Goal: Book appointment/travel/reservation

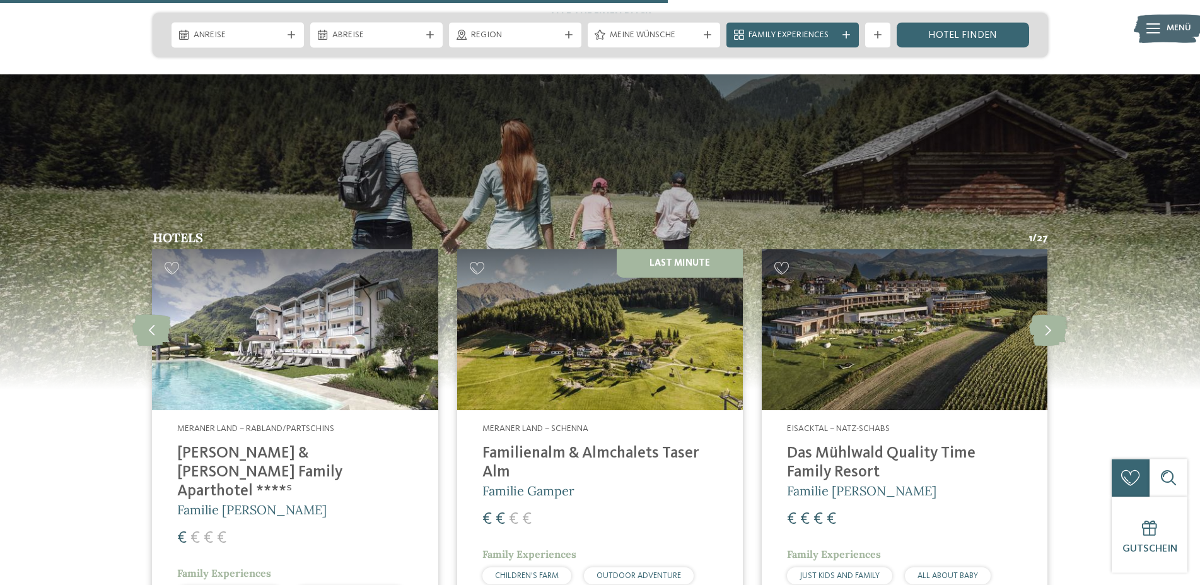
scroll to position [3281, 0]
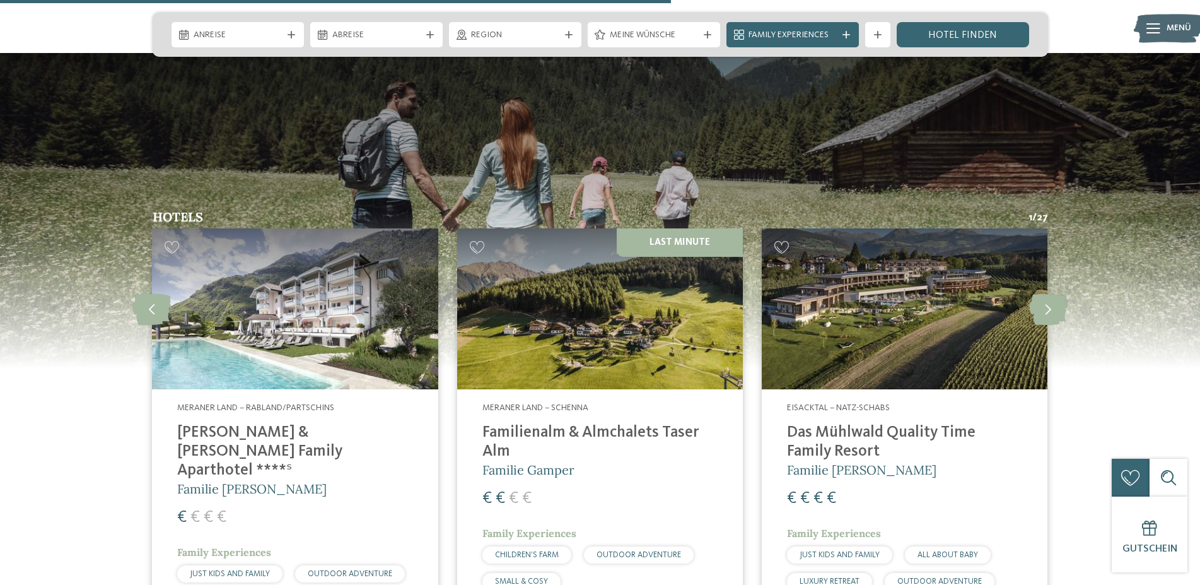
click at [894, 286] on img at bounding box center [905, 308] width 286 height 161
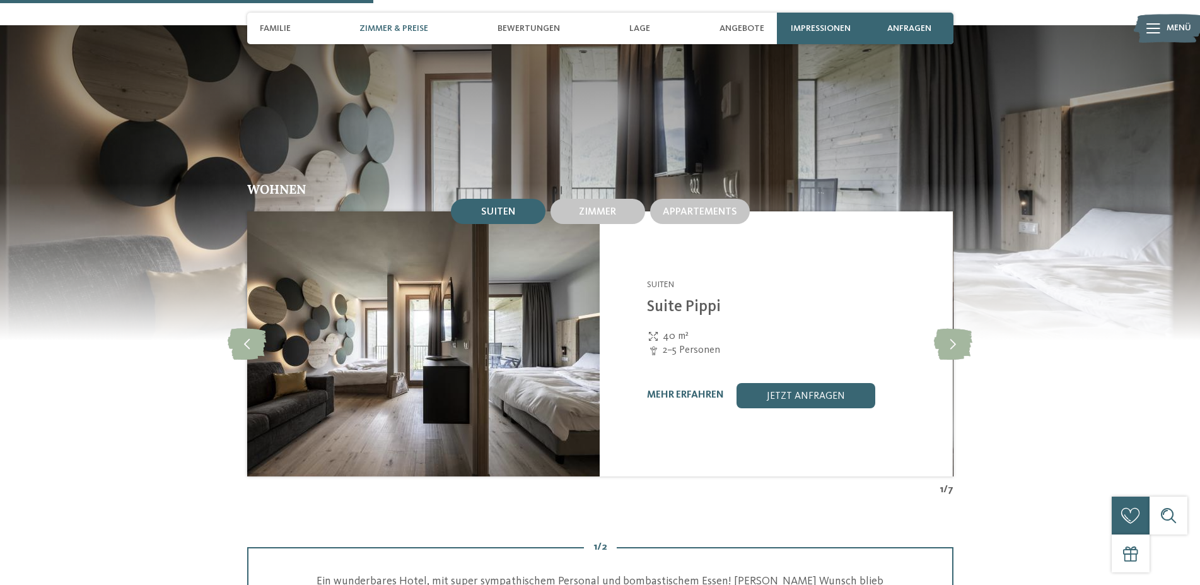
scroll to position [1673, 0]
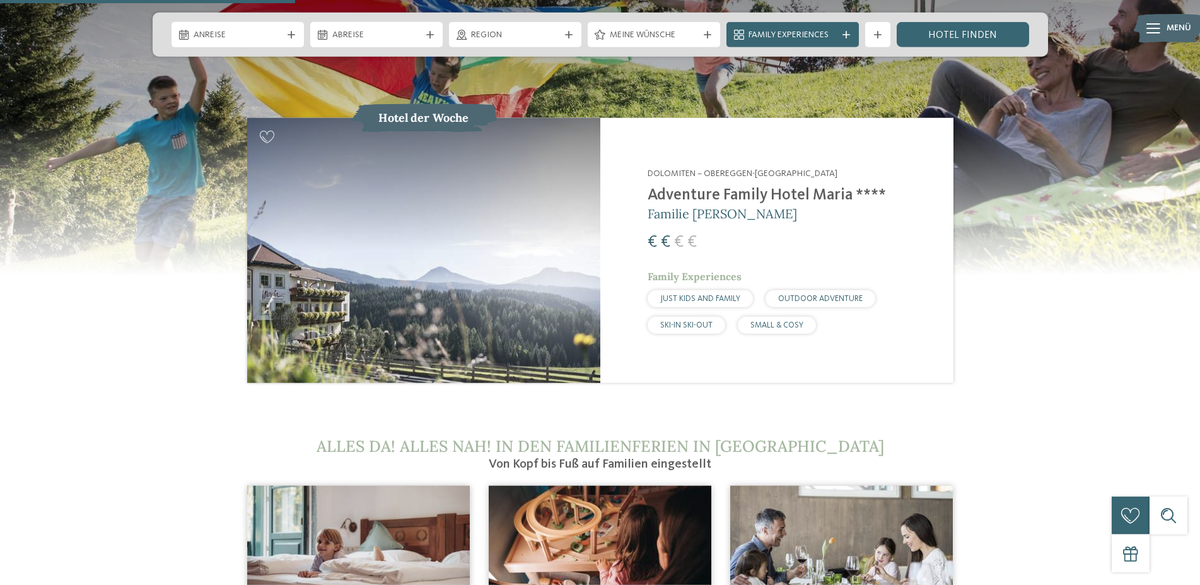
scroll to position [1351, 0]
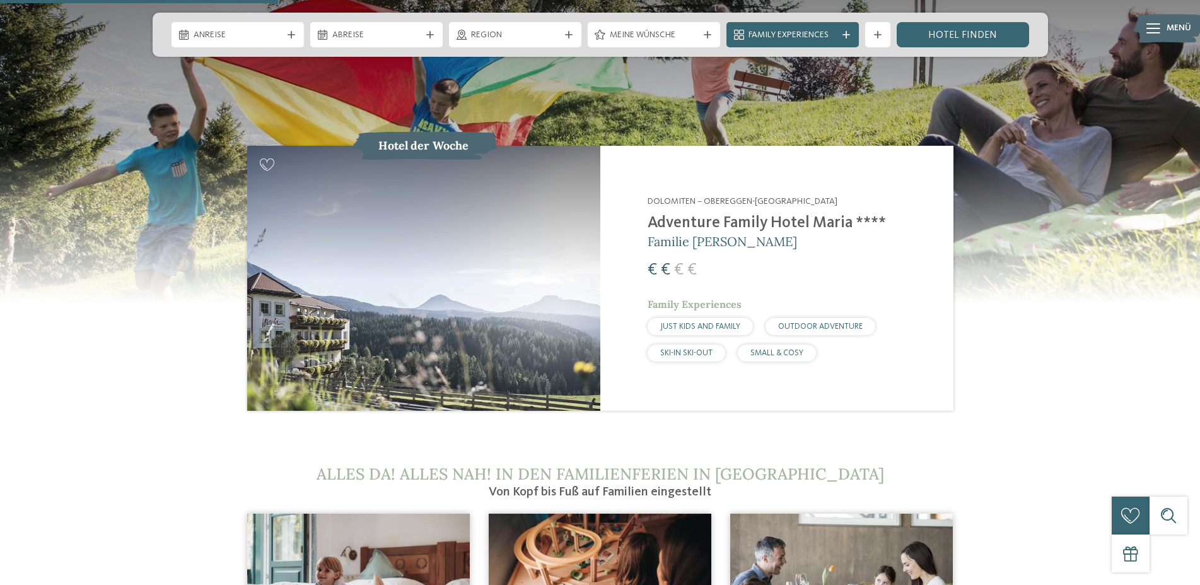
click at [502, 204] on img at bounding box center [423, 278] width 353 height 265
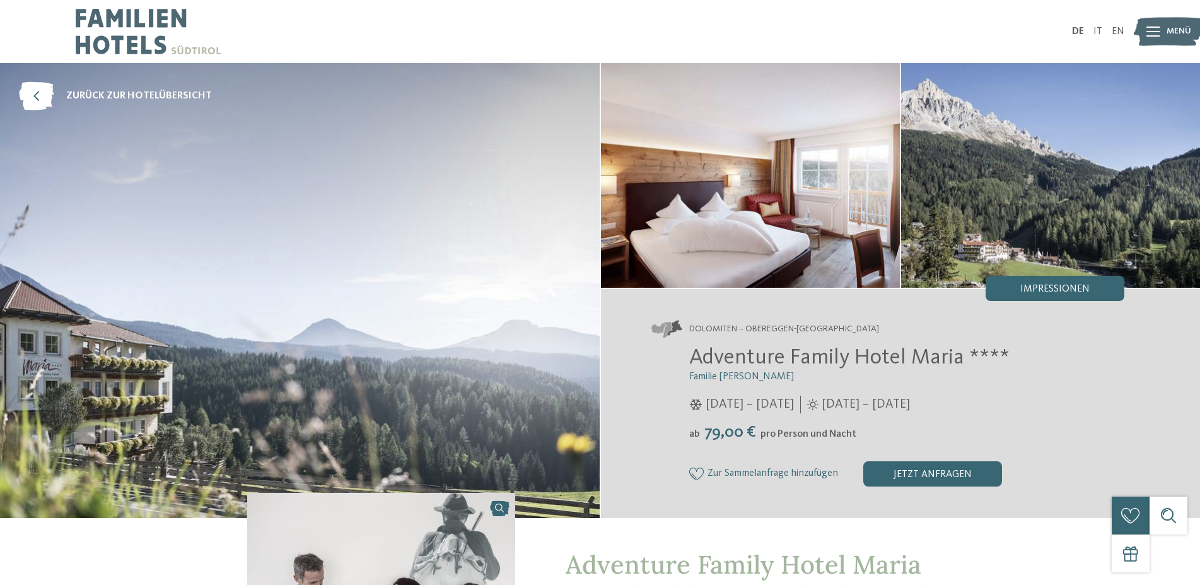
click at [734, 216] on img at bounding box center [750, 175] width 299 height 225
drag, startPoint x: 705, startPoint y: 436, endPoint x: 764, endPoint y: 436, distance: 59.3
click at [764, 436] on div "ab 79,00 € pro Person und Nacht" at bounding box center [907, 433] width 436 height 20
click at [1149, 28] on icon at bounding box center [1154, 31] width 14 height 10
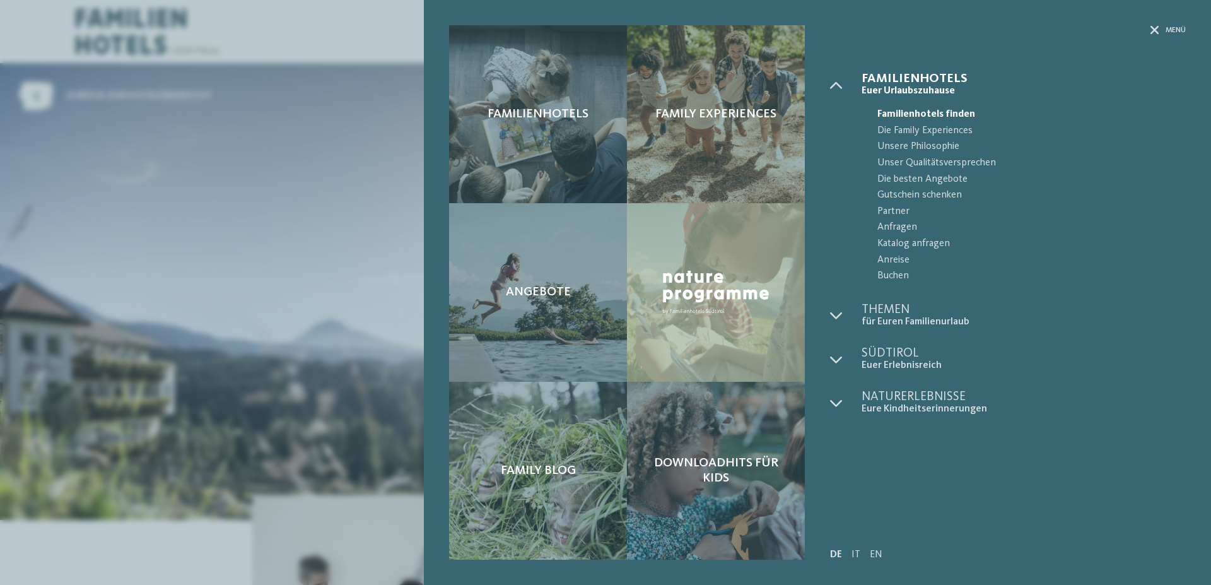
click at [367, 250] on div "Familienhotels Family Experiences Angebote" at bounding box center [605, 292] width 1211 height 585
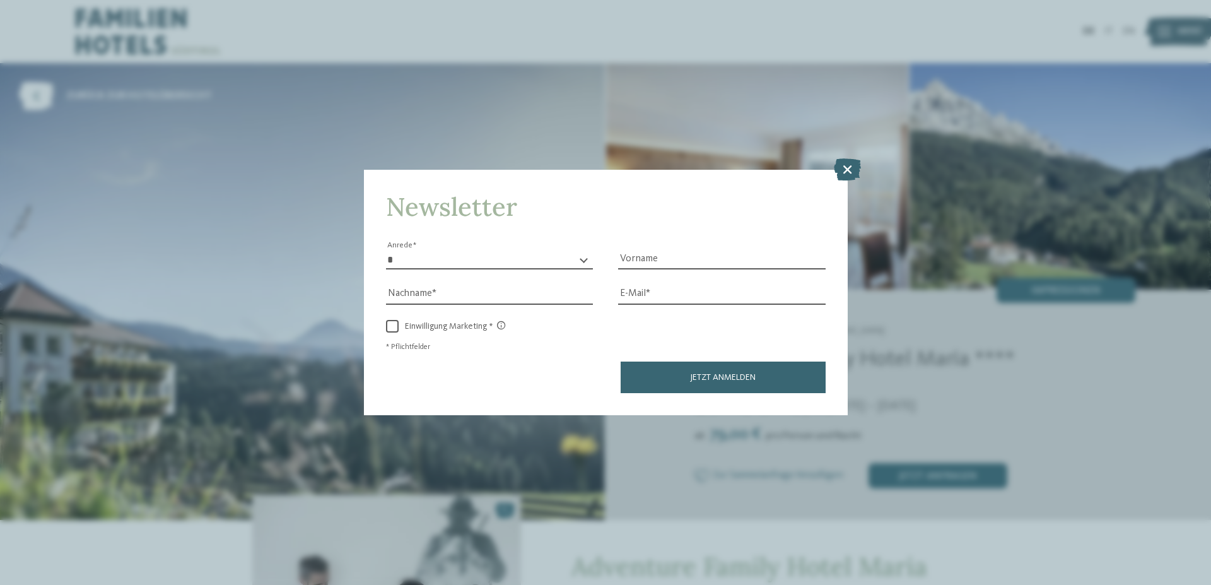
click at [845, 158] on div "Newsletter * **** **** ******* ****** Anrede Vorname Nachname Link" at bounding box center [605, 292] width 1211 height 585
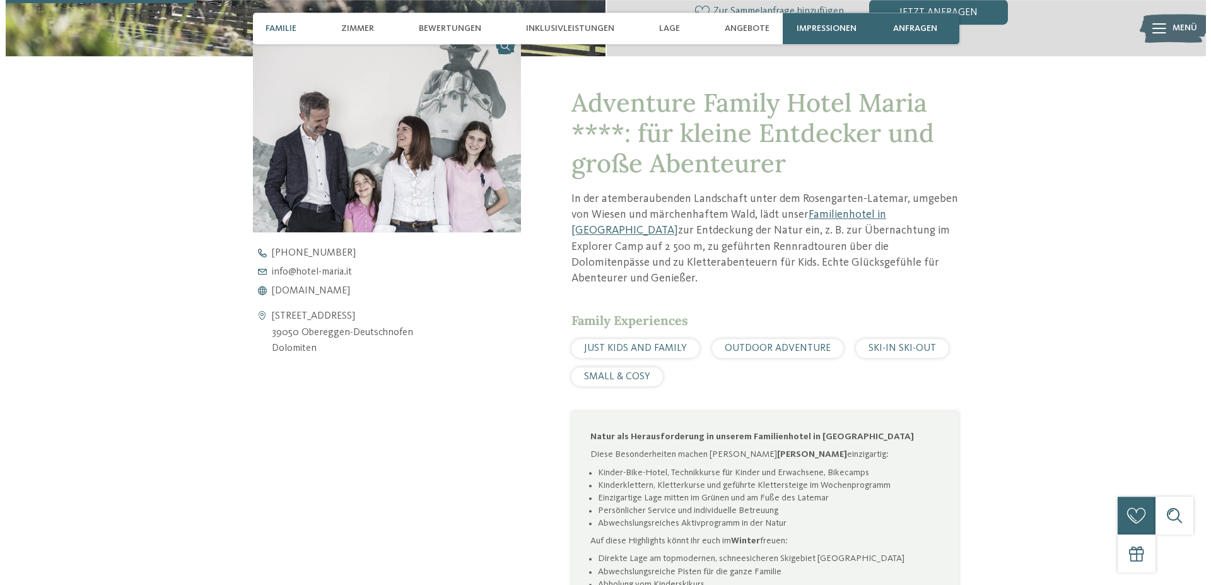
scroll to position [386, 0]
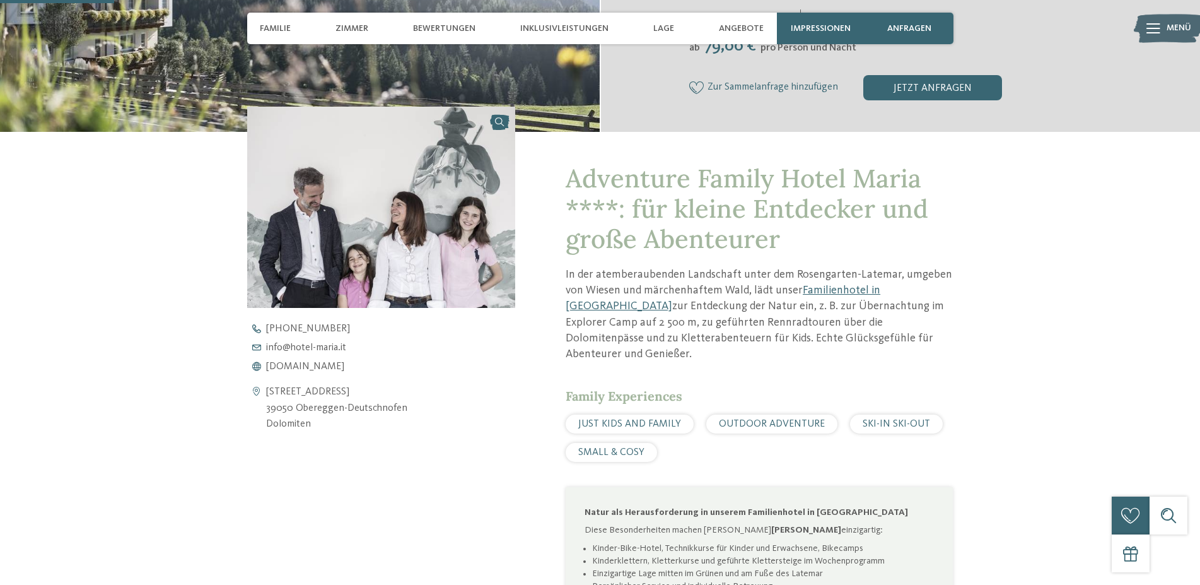
click at [499, 123] on link at bounding box center [381, 207] width 269 height 201
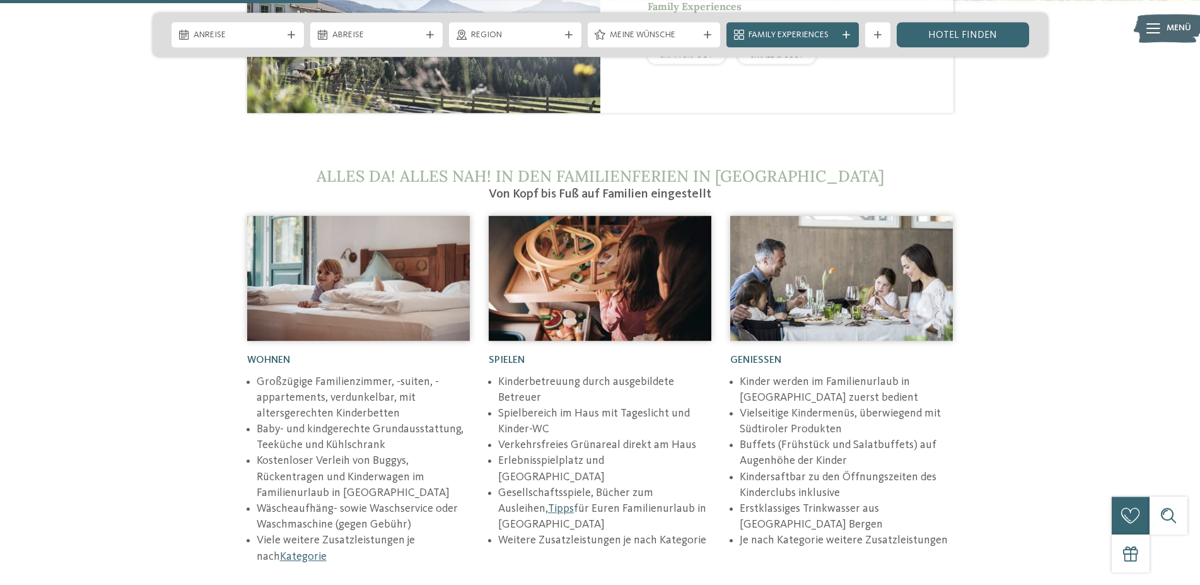
scroll to position [1673, 0]
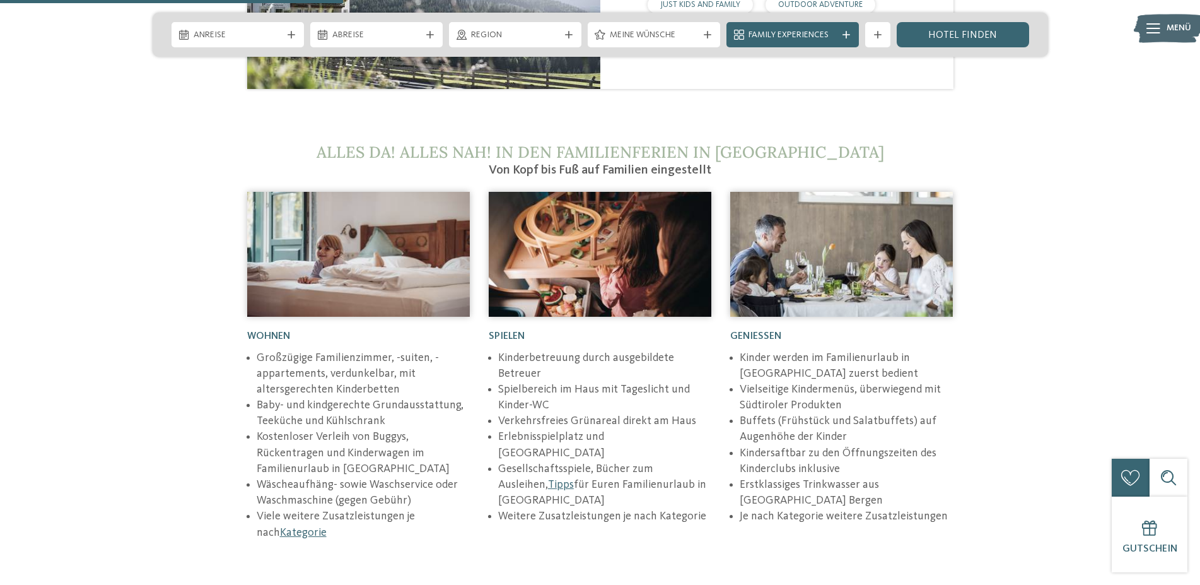
click at [539, 350] on li "Kinderbetreuung durch ausgebildete Betreuer" at bounding box center [604, 366] width 213 height 32
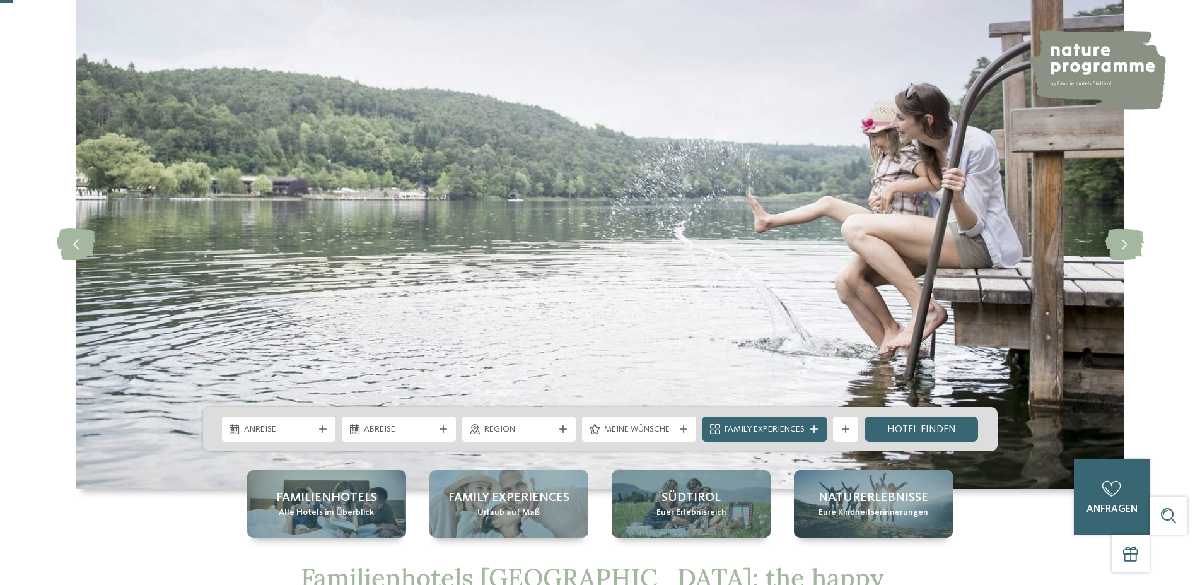
scroll to position [0, 0]
